Goal: Information Seeking & Learning: Learn about a topic

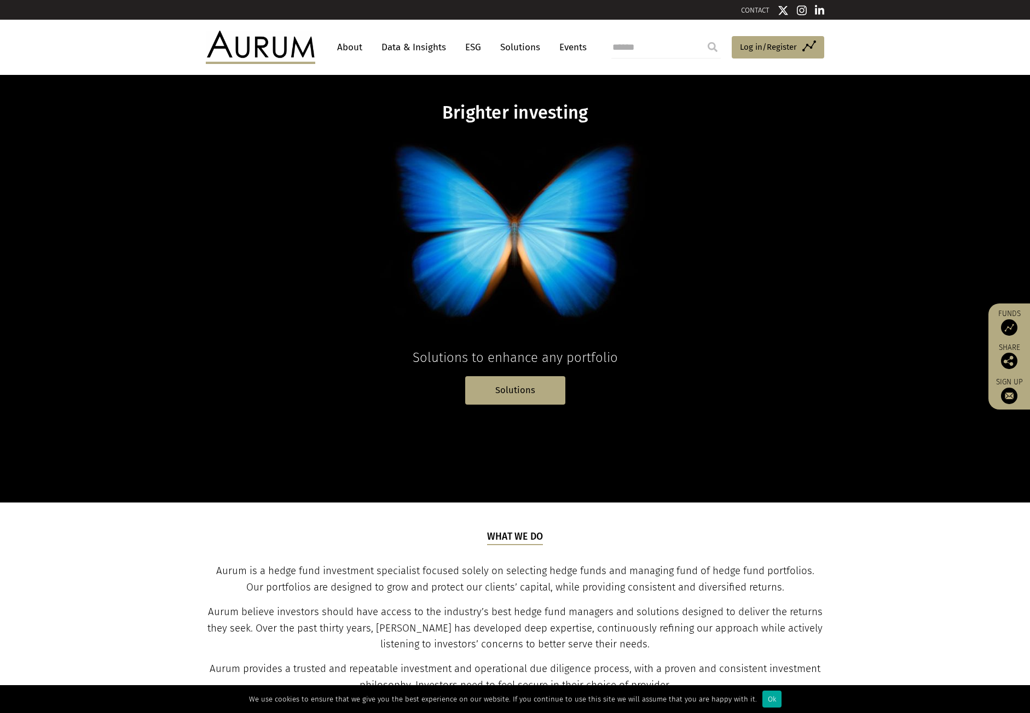
click at [390, 47] on link "Data & Insights" at bounding box center [413, 47] width 75 height 20
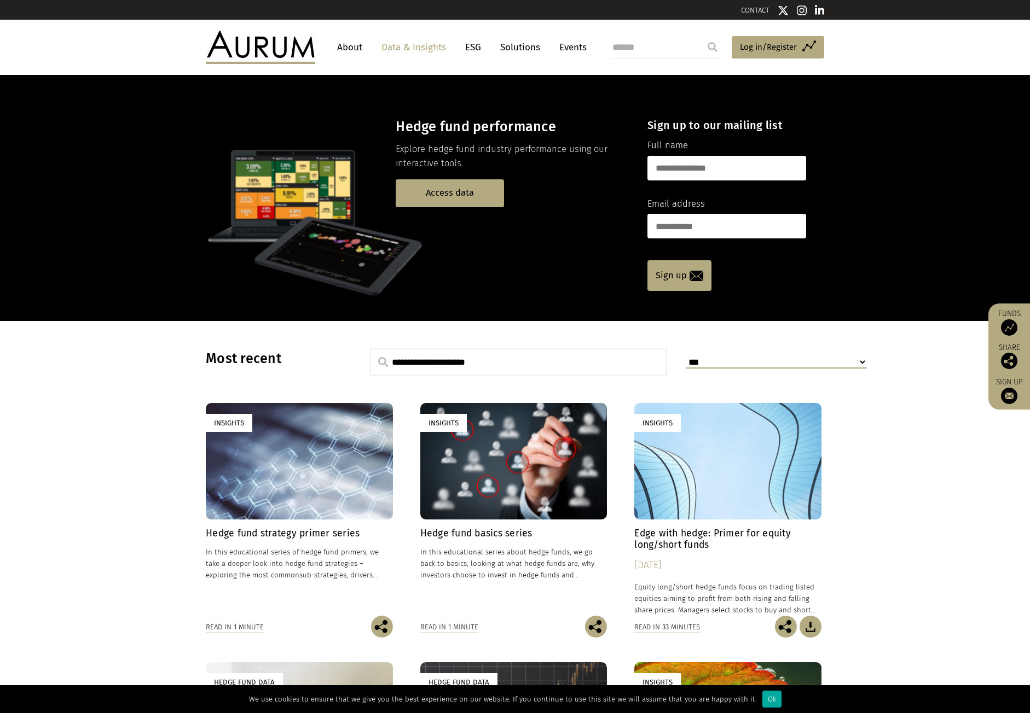
click at [352, 46] on link "About" at bounding box center [350, 47] width 36 height 20
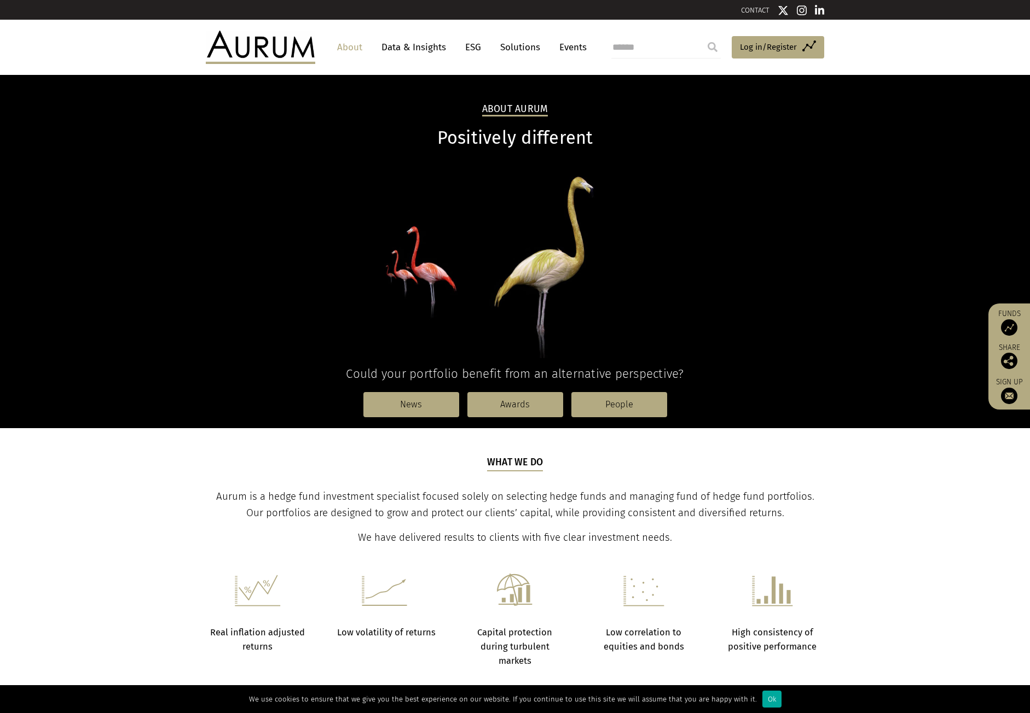
click at [434, 49] on link "Data & Insights" at bounding box center [413, 47] width 75 height 20
click at [509, 46] on link "Solutions" at bounding box center [520, 47] width 51 height 20
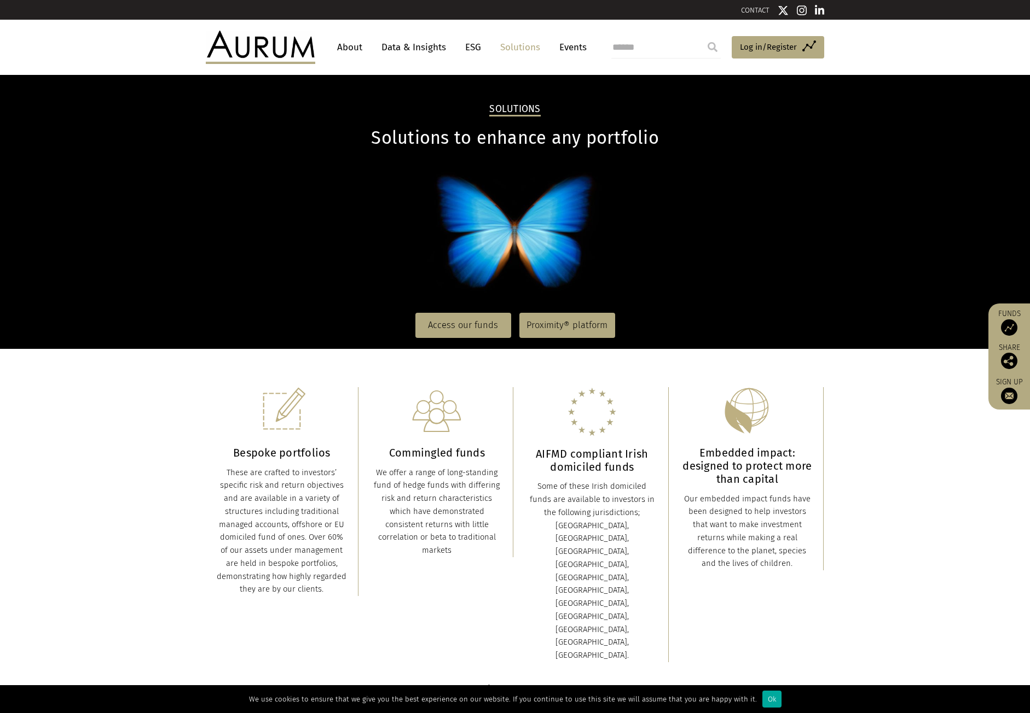
drag, startPoint x: 465, startPoint y: 480, endPoint x: 518, endPoint y: 111, distance: 372.5
click at [474, 320] on link "Access our funds" at bounding box center [463, 325] width 96 height 25
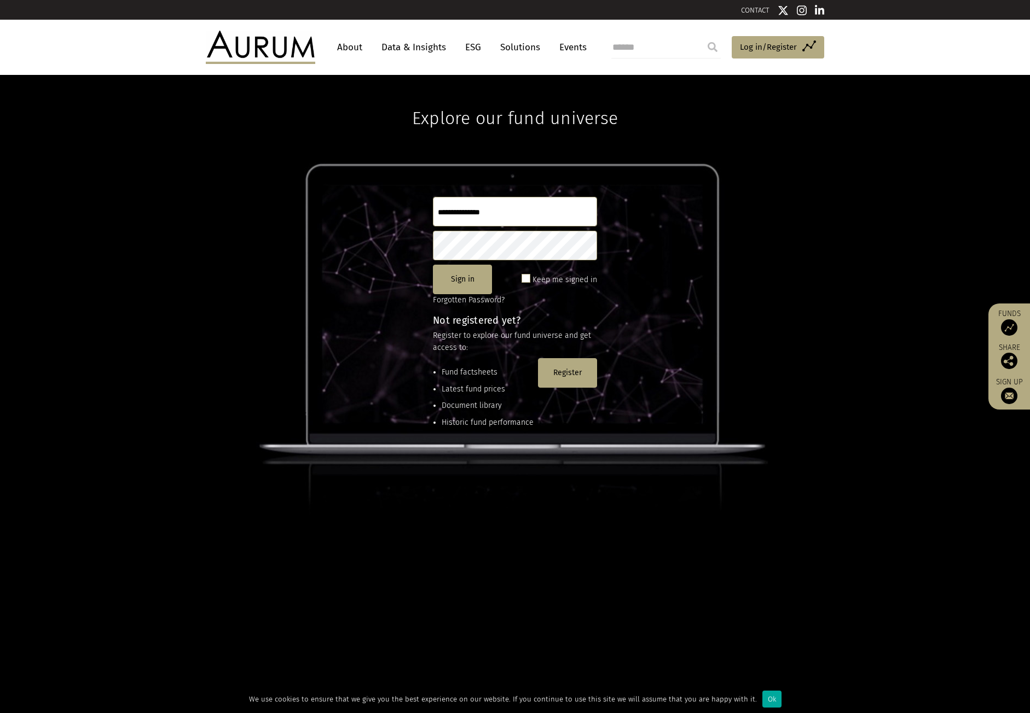
click at [515, 200] on input "text" at bounding box center [515, 212] width 164 height 30
click at [511, 211] on input "text" at bounding box center [515, 212] width 164 height 30
drag, startPoint x: 475, startPoint y: 371, endPoint x: 477, endPoint y: 422, distance: 50.4
click at [476, 422] on ul "Fund factsheets Latest fund prices Document library Historic fund performance" at bounding box center [483, 400] width 101 height 67
click at [477, 422] on li "Historic fund performance" at bounding box center [487, 423] width 92 height 12
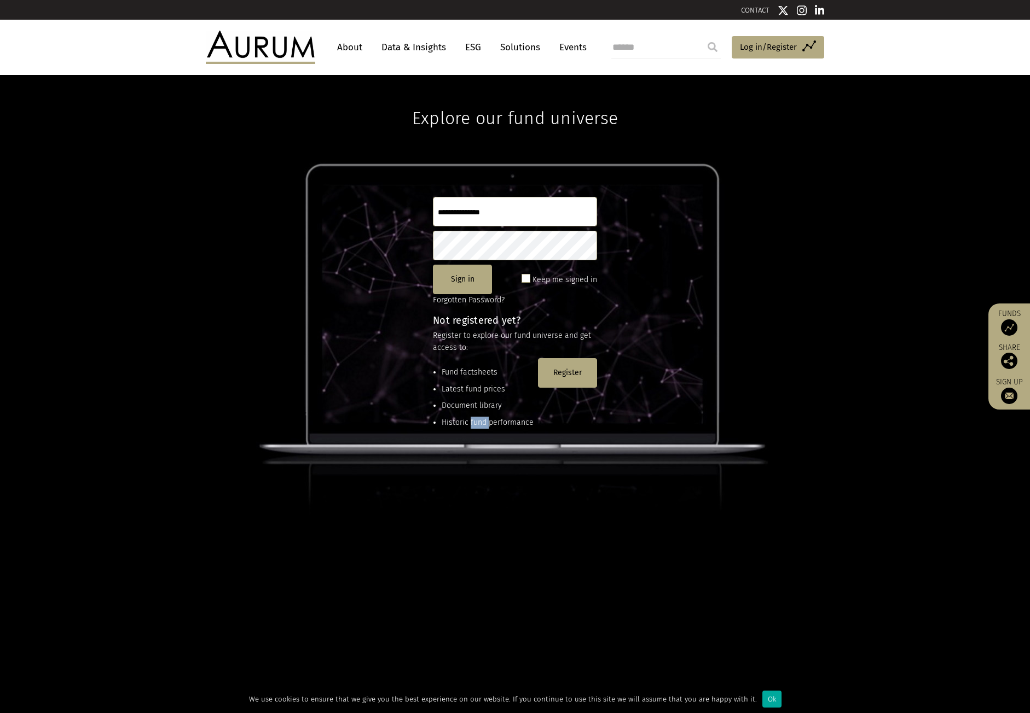
click at [477, 422] on li "Historic fund performance" at bounding box center [487, 423] width 92 height 12
drag, startPoint x: 477, startPoint y: 422, endPoint x: 479, endPoint y: 375, distance: 47.1
click at [479, 375] on ul "Fund factsheets Latest fund prices Document library Historic fund performance" at bounding box center [483, 400] width 101 height 67
click at [480, 374] on li "Fund factsheets" at bounding box center [487, 373] width 92 height 12
click at [538, 51] on link "Solutions" at bounding box center [520, 47] width 51 height 20
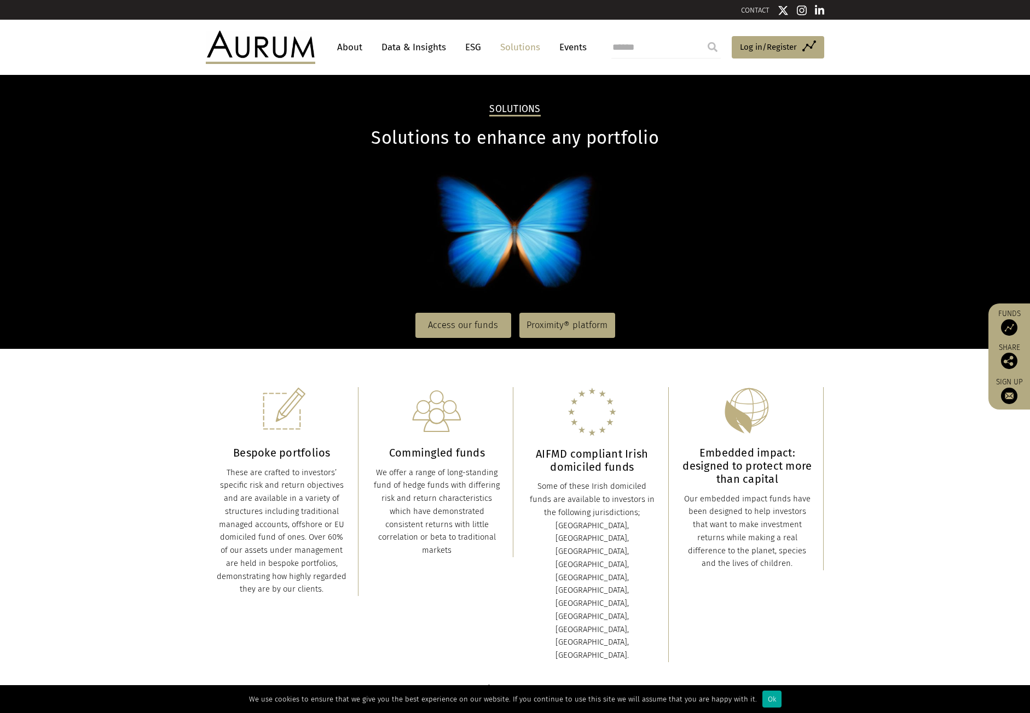
click at [815, 13] on img at bounding box center [820, 10] width 10 height 11
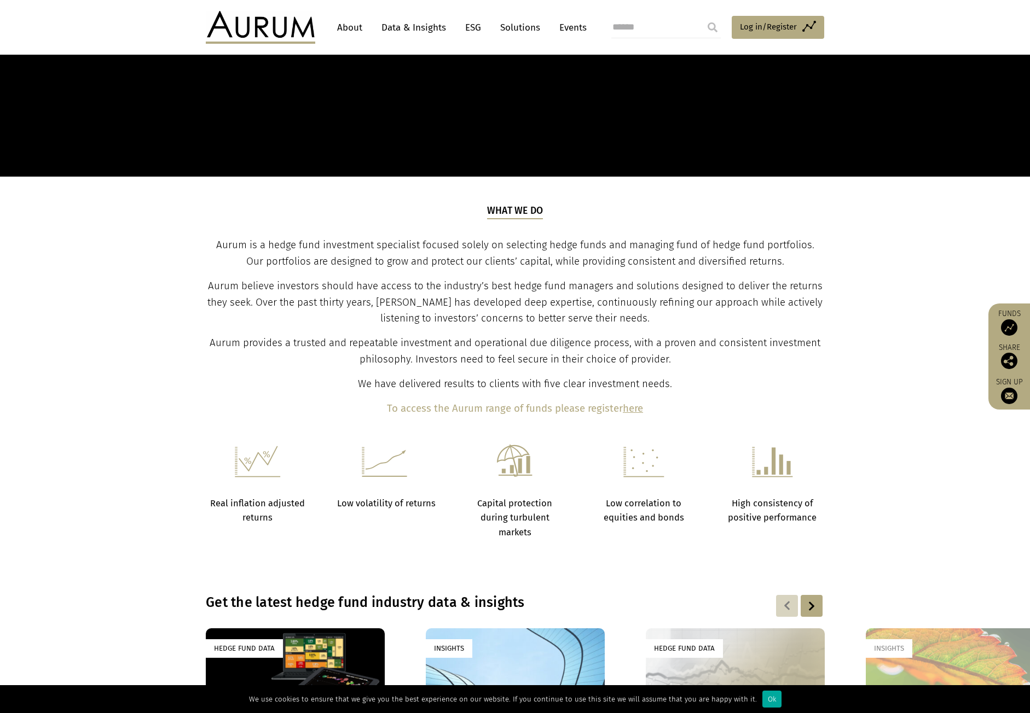
scroll to position [328, 0]
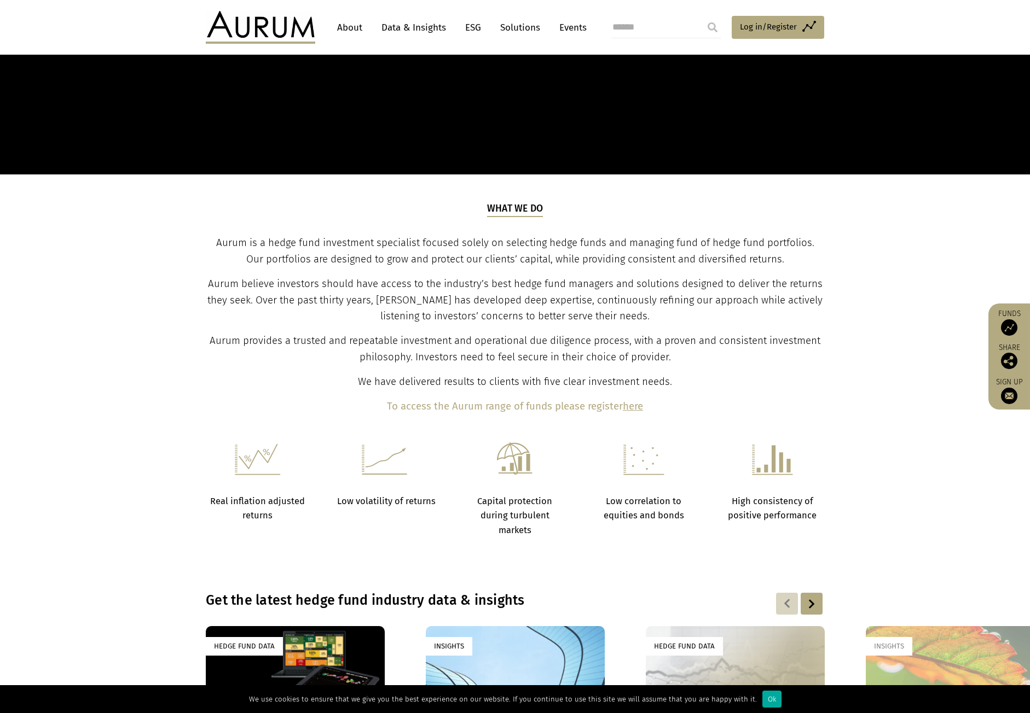
click at [408, 260] on span "Aurum is a hedge fund investment specialist focused solely on selecting hedge f…" at bounding box center [515, 251] width 598 height 28
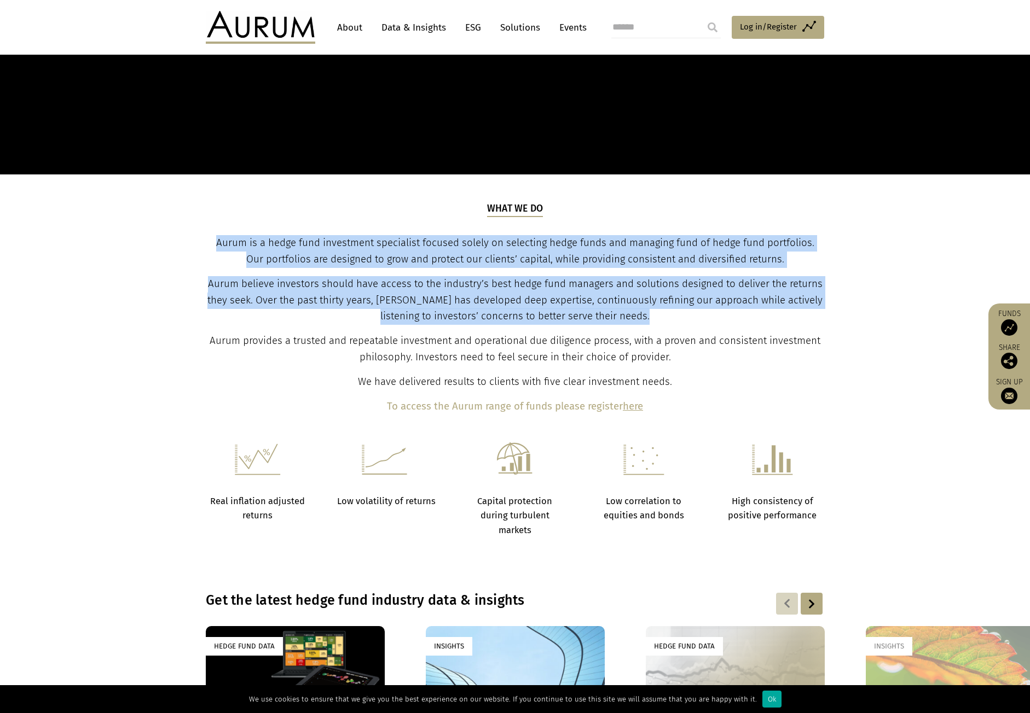
drag, startPoint x: 408, startPoint y: 260, endPoint x: 400, endPoint y: 296, distance: 36.5
click at [400, 296] on div "What we do Aurum is a hedge fund investment specialist focused solely on select…" at bounding box center [514, 308] width 615 height 213
click at [400, 296] on span "Aurum believe investors should have access to the industry’s best hedge fund ma…" at bounding box center [514, 300] width 615 height 45
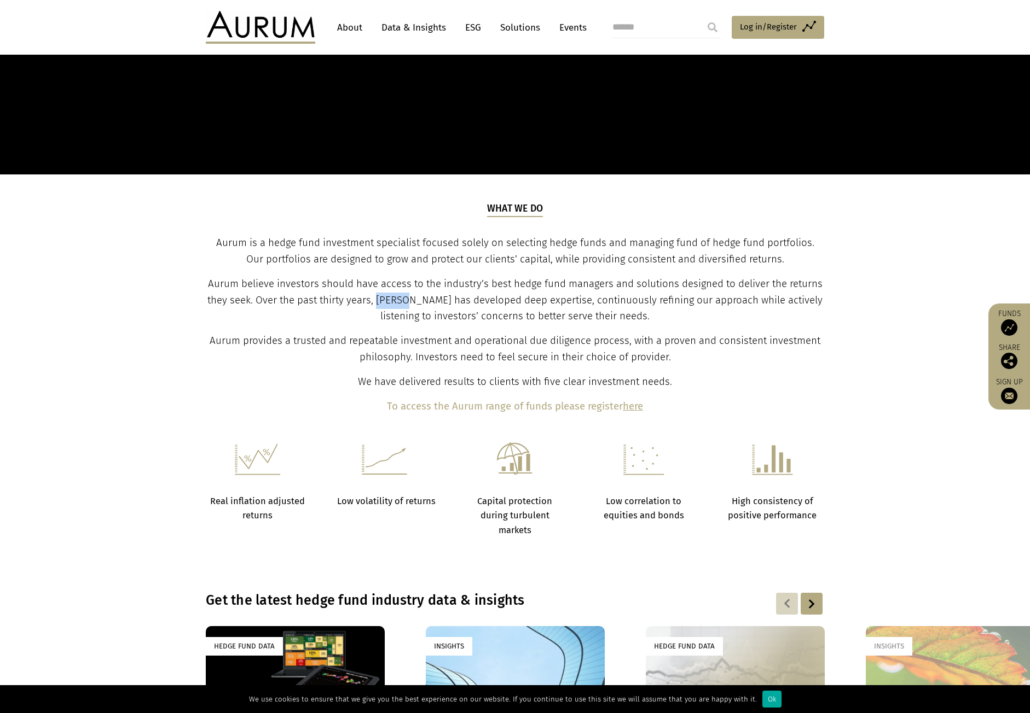
click at [400, 296] on span "Aurum believe investors should have access to the industry’s best hedge fund ma…" at bounding box center [514, 300] width 615 height 45
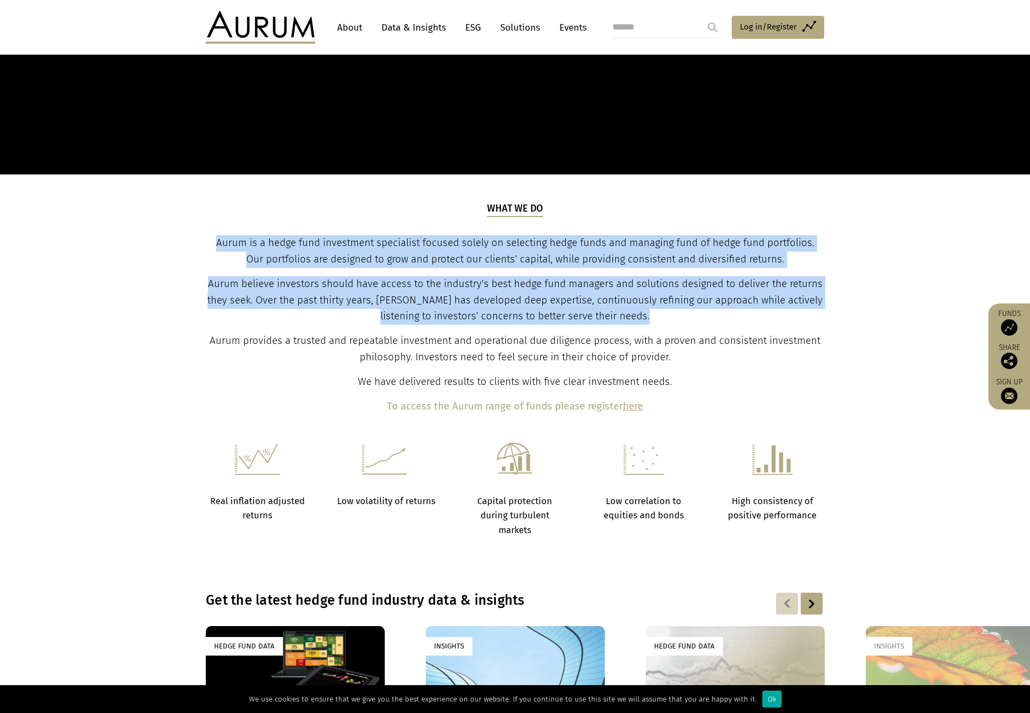
drag, startPoint x: 400, startPoint y: 296, endPoint x: 408, endPoint y: 262, distance: 34.9
click at [408, 262] on div "What we do Aurum is a hedge fund investment specialist focused solely on select…" at bounding box center [514, 308] width 615 height 213
click at [408, 261] on span "Aurum is a hedge fund investment specialist focused solely on selecting hedge f…" at bounding box center [515, 251] width 598 height 28
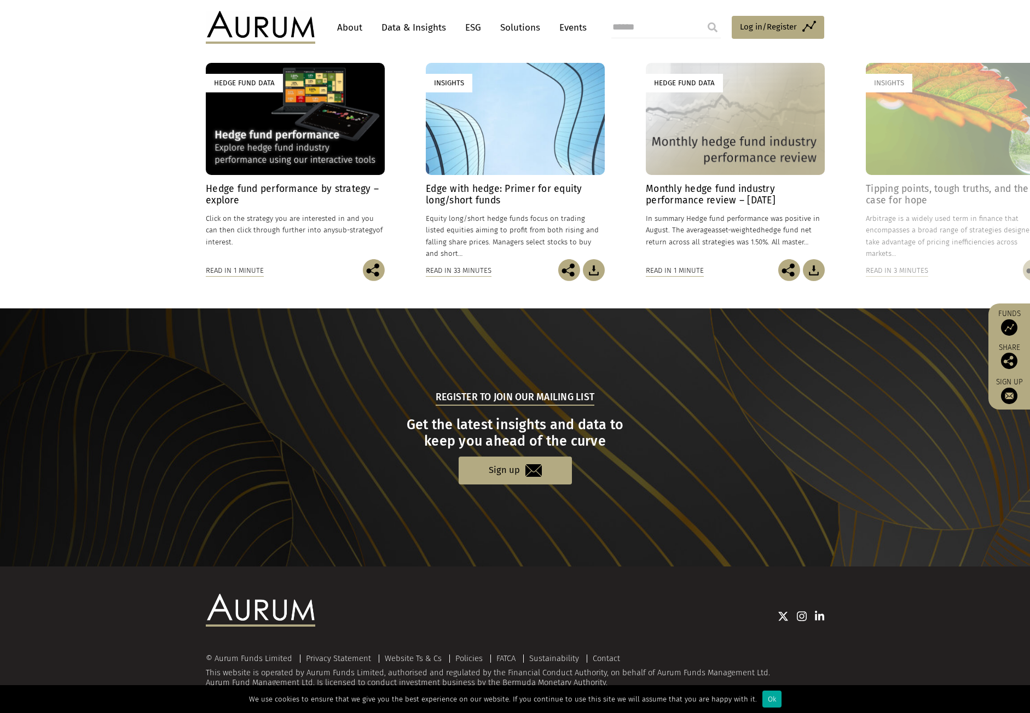
scroll to position [893, 0]
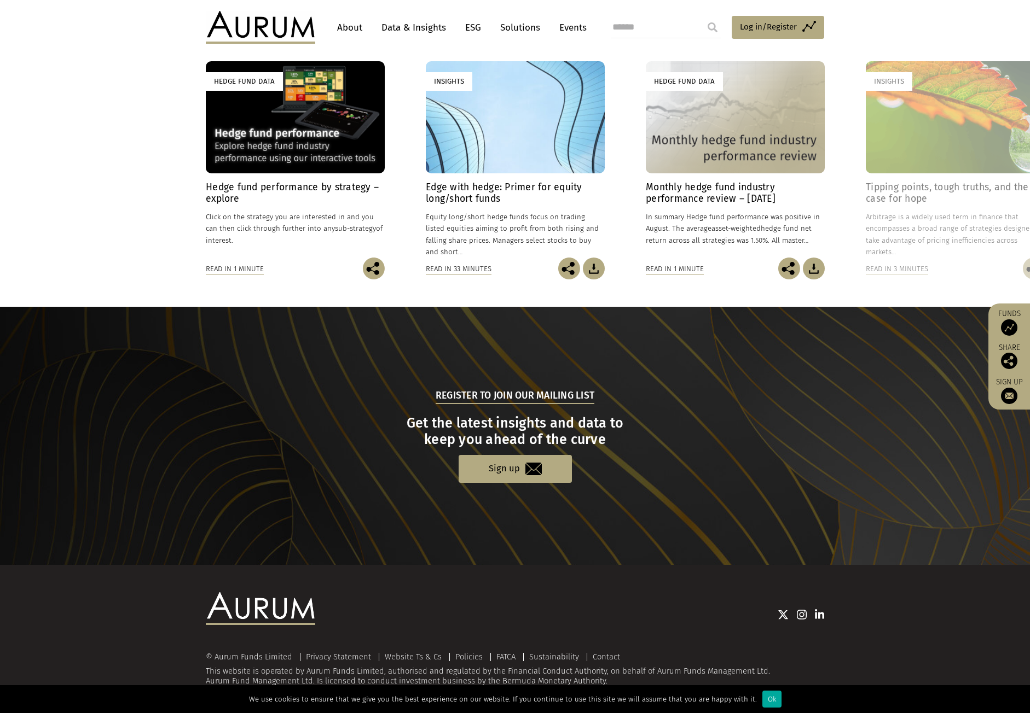
click at [299, 156] on div "Hedge Fund Data" at bounding box center [295, 117] width 179 height 112
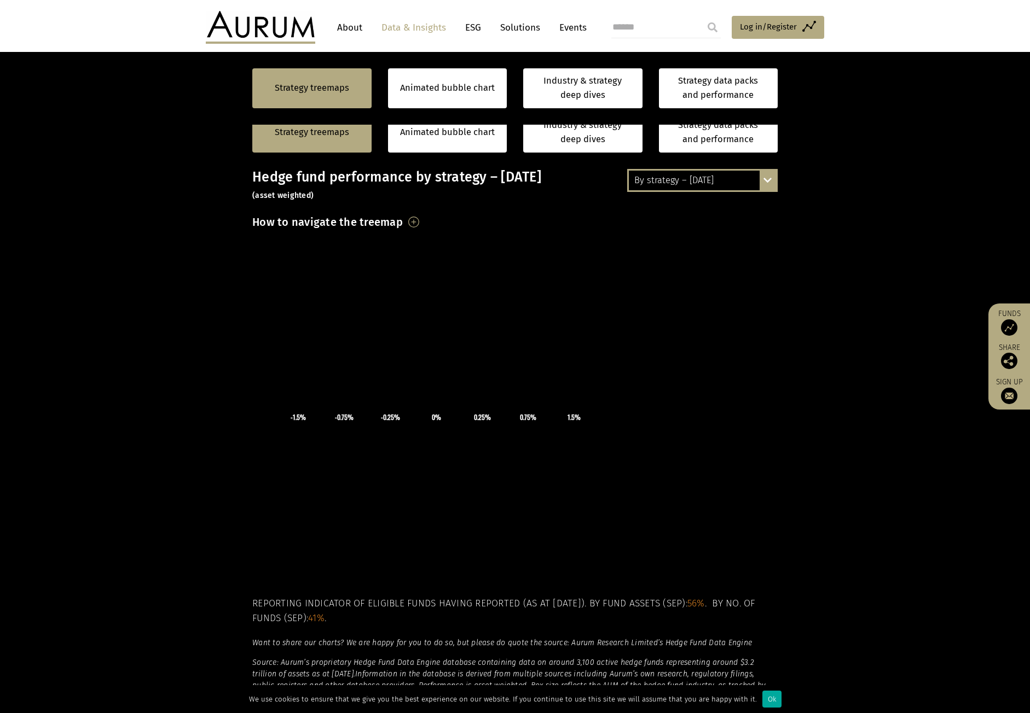
scroll to position [164, 0]
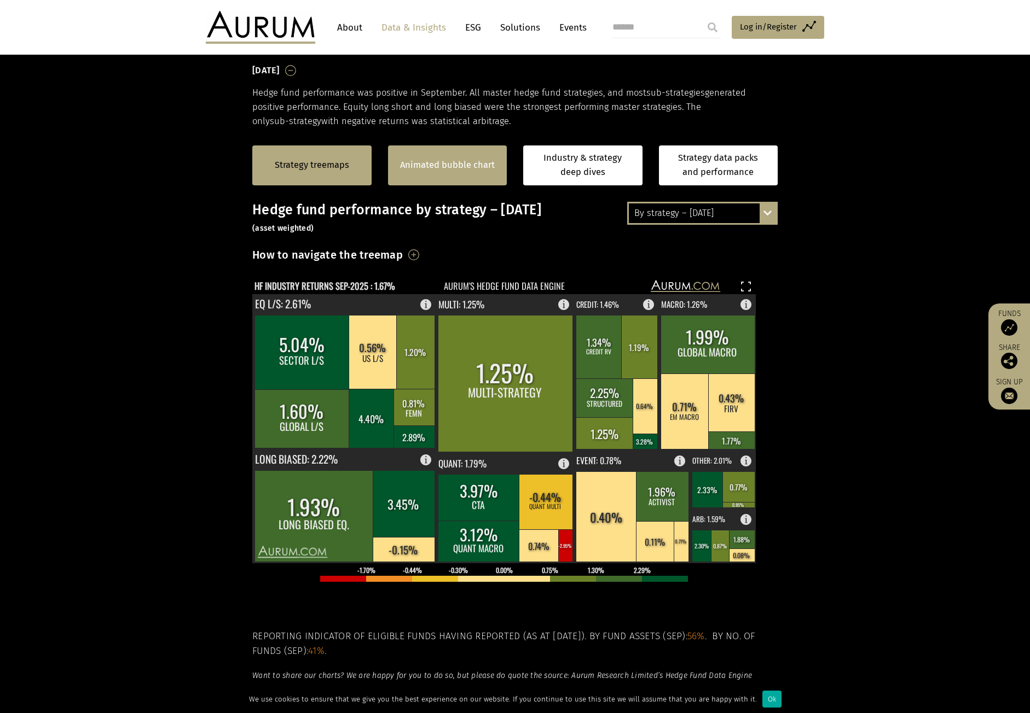
click at [467, 165] on link "Animated bubble chart" at bounding box center [447, 165] width 95 height 14
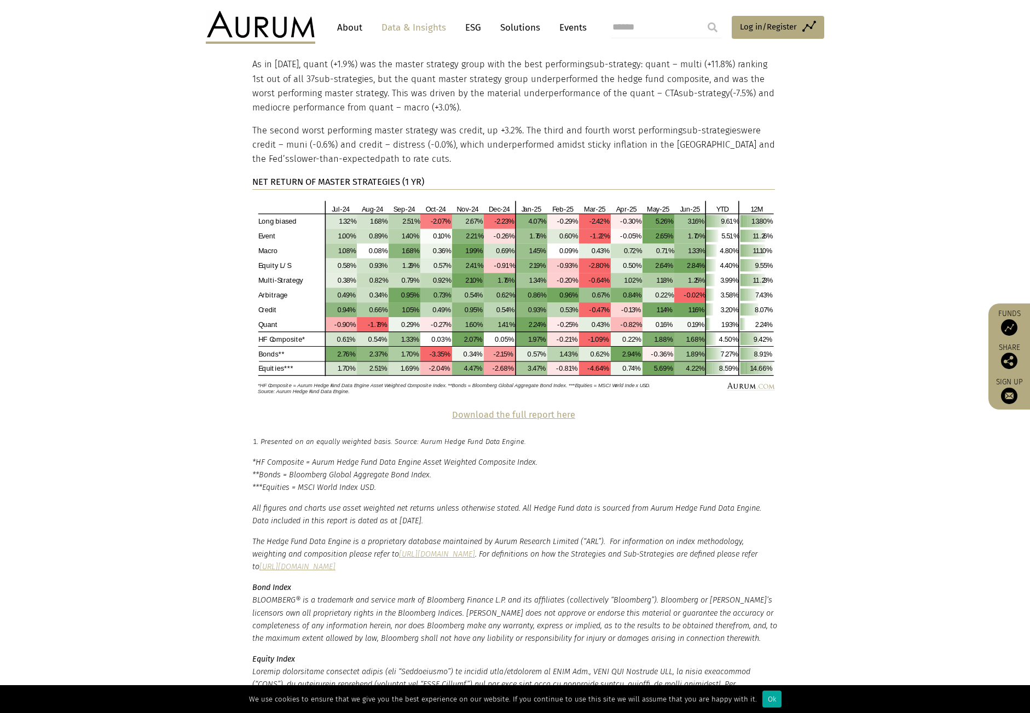
scroll to position [2352, 0]
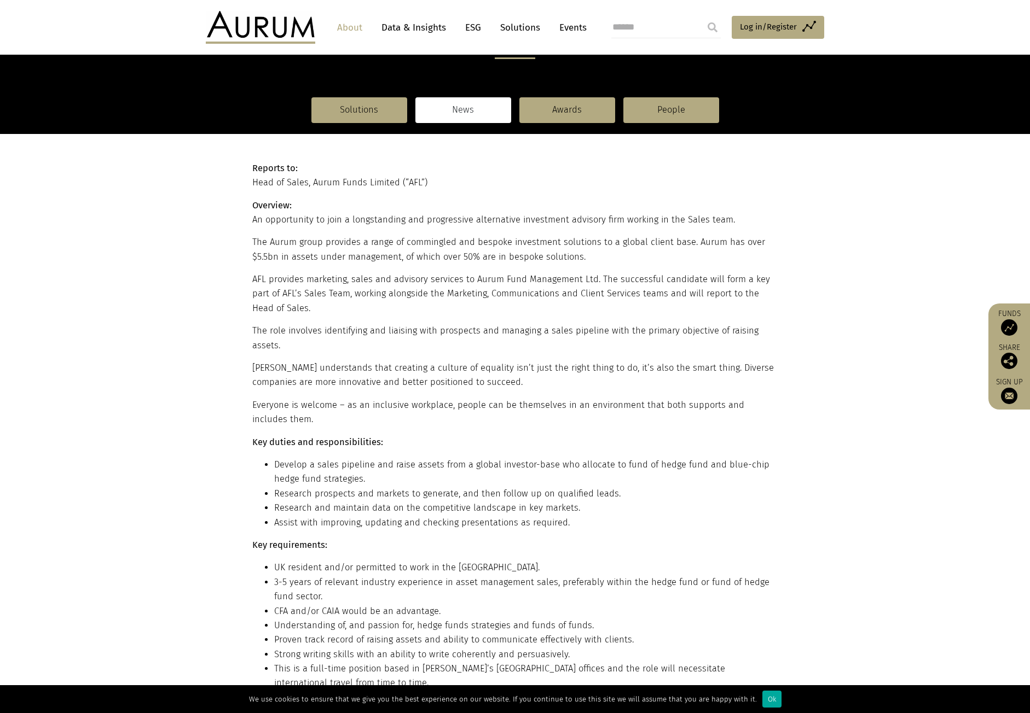
scroll to position [164, 0]
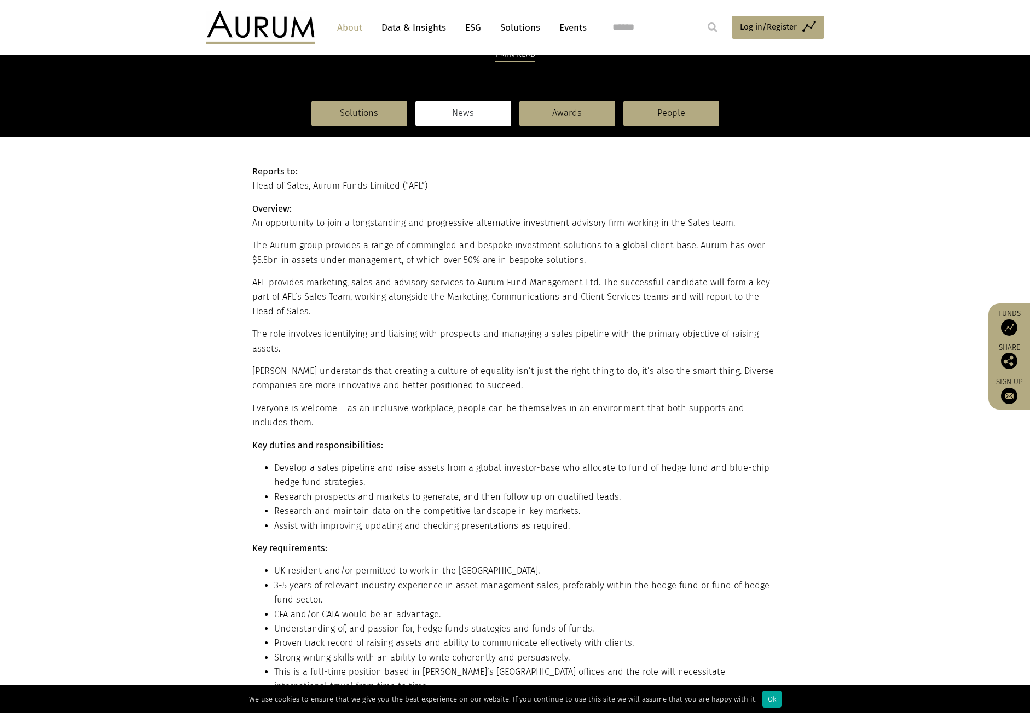
click at [385, 246] on p "The Aurum group provides a range of commingled and bespoke investment solutions…" at bounding box center [513, 253] width 522 height 29
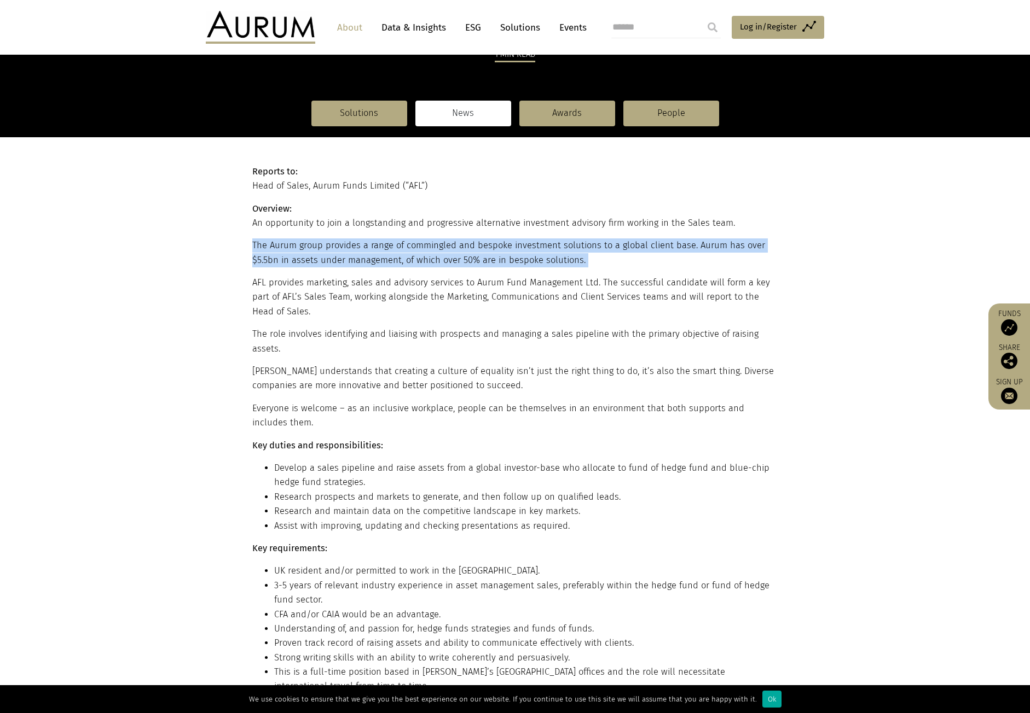
click at [385, 246] on p "The Aurum group provides a range of commingled and bespoke investment solutions…" at bounding box center [513, 253] width 522 height 29
click at [376, 259] on p "The Aurum group provides a range of commingled and bespoke investment solutions…" at bounding box center [513, 253] width 522 height 29
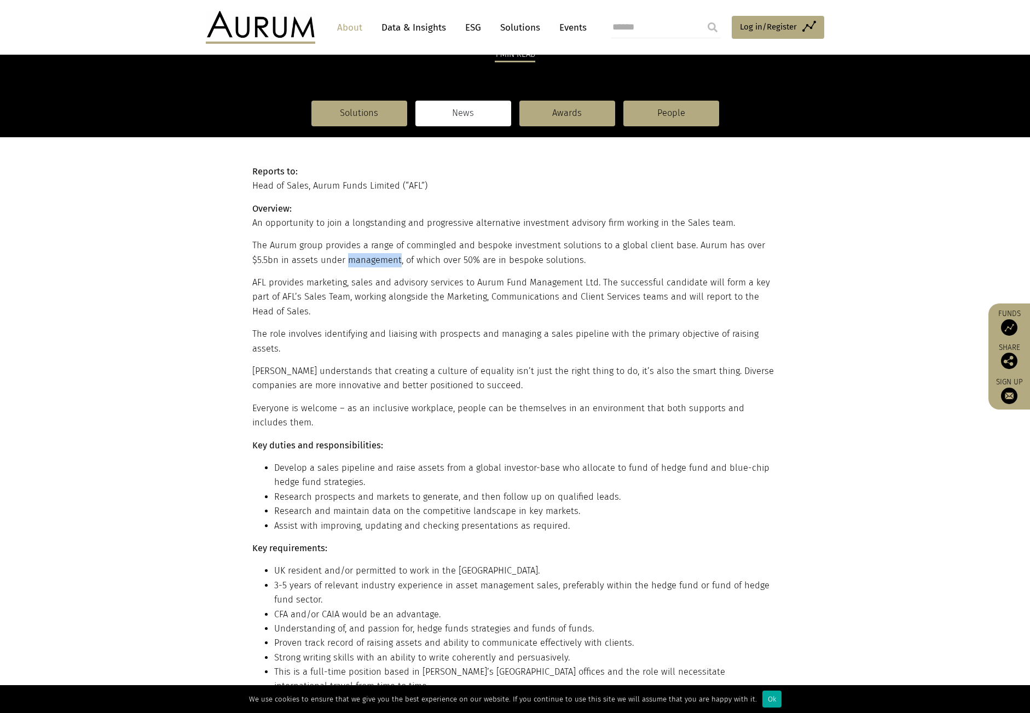
click at [376, 259] on p "The Aurum group provides a range of commingled and bespoke investment solutions…" at bounding box center [513, 253] width 522 height 29
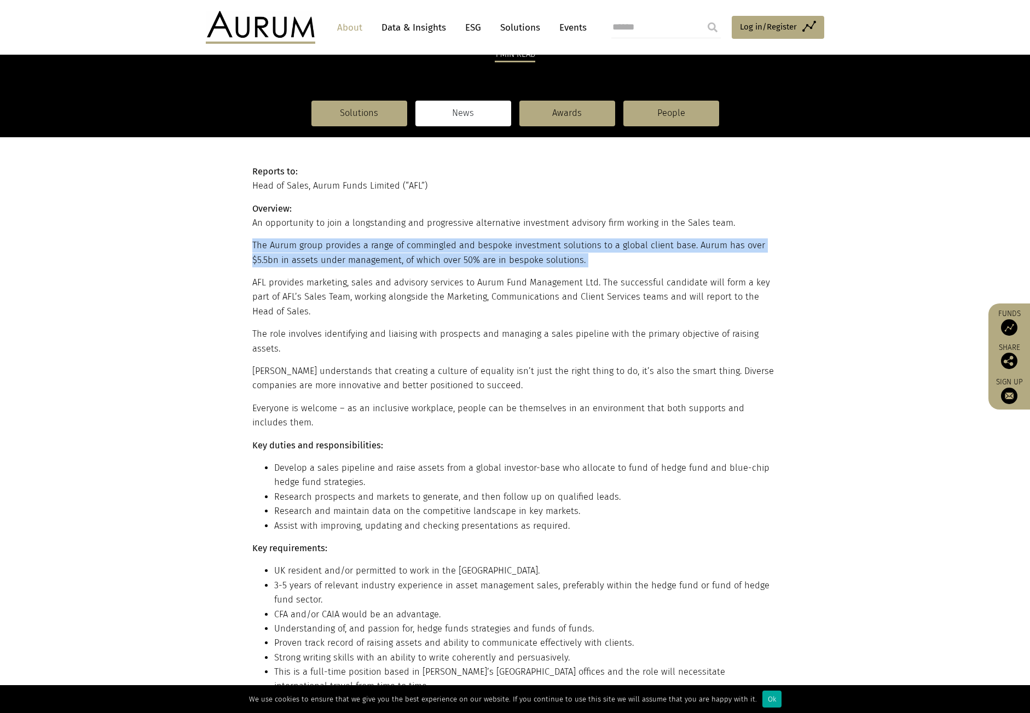
click at [376, 259] on p "The Aurum group provides a range of commingled and bespoke investment solutions…" at bounding box center [513, 253] width 522 height 29
click at [374, 266] on p "The Aurum group provides a range of commingled and bespoke investment solutions…" at bounding box center [513, 253] width 522 height 29
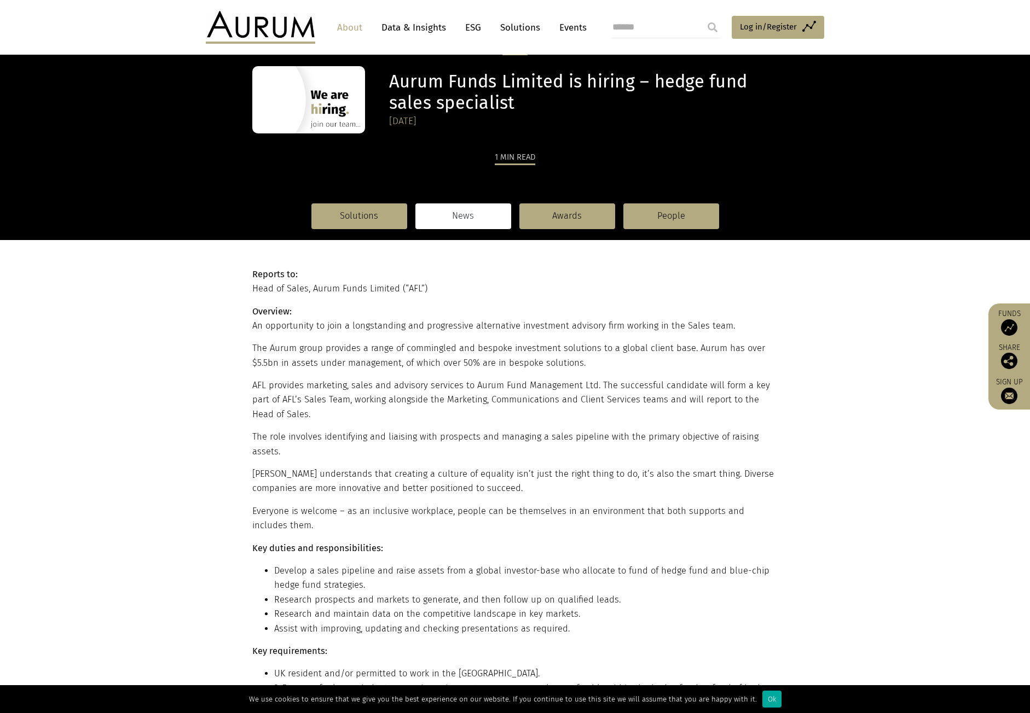
scroll to position [0, 0]
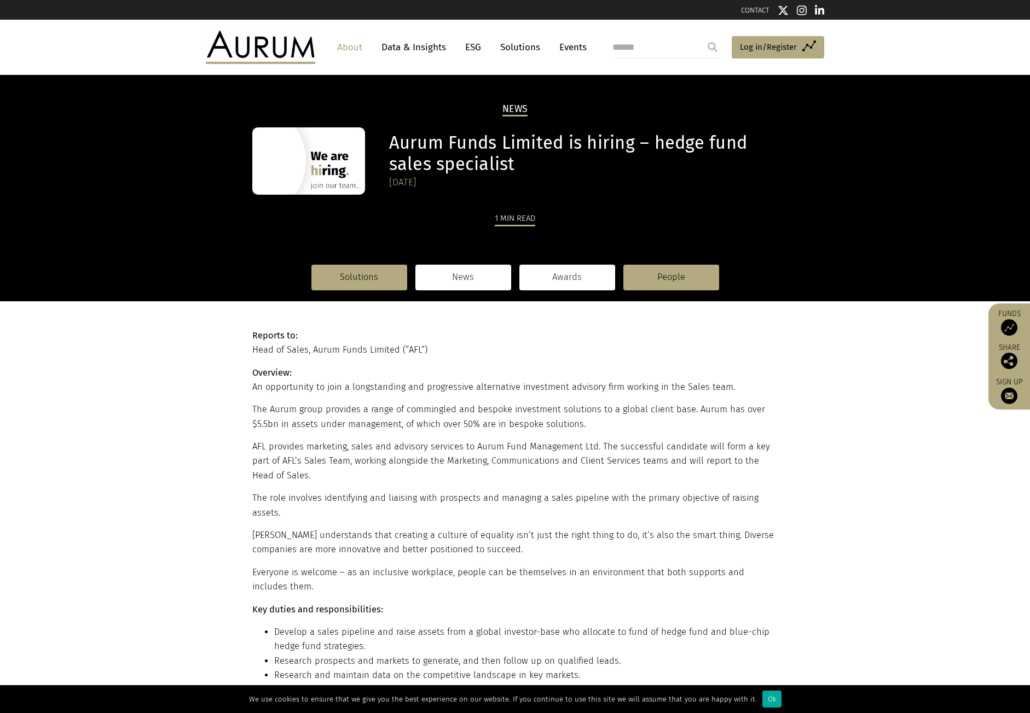
drag, startPoint x: 559, startPoint y: 273, endPoint x: 519, endPoint y: 274, distance: 40.5
click at [559, 272] on link "Awards" at bounding box center [567, 277] width 96 height 25
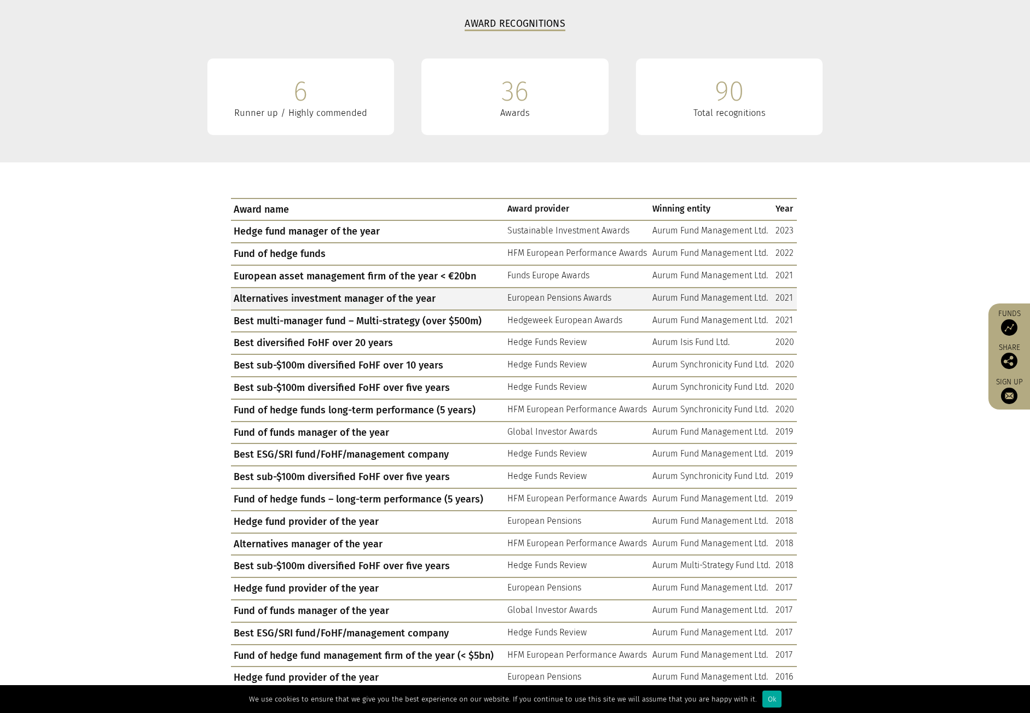
scroll to position [328, 0]
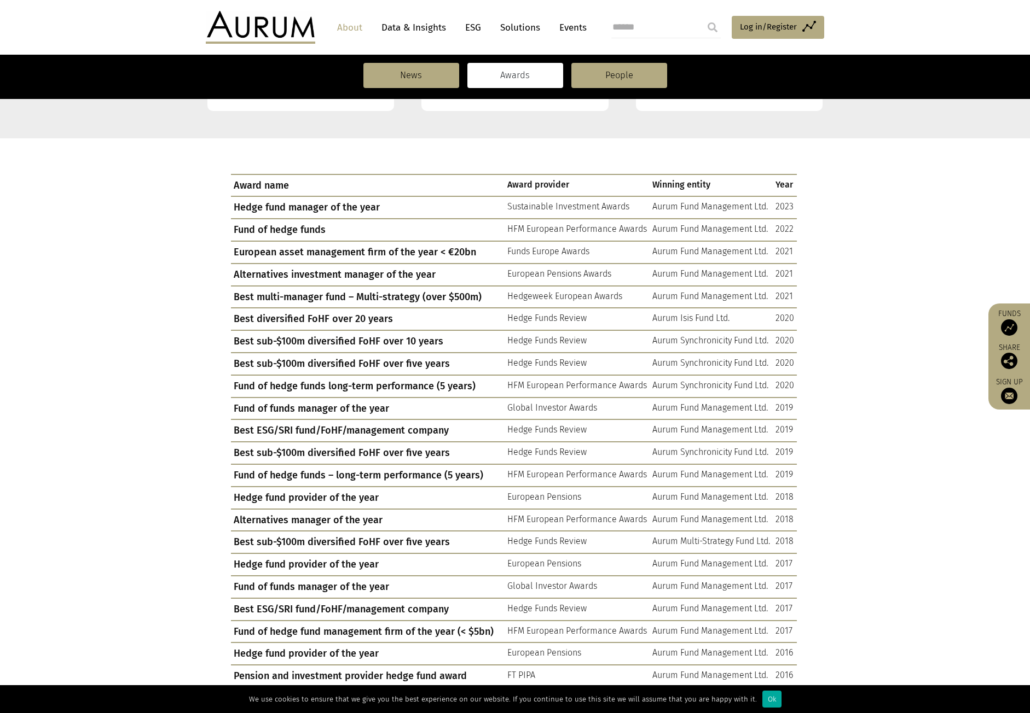
click at [162, 208] on section "Award name Award provider Winning entity Year Hedge fund manager of the year Su…" at bounding box center [515, 585] width 1030 height 894
